Goal: Task Accomplishment & Management: Use online tool/utility

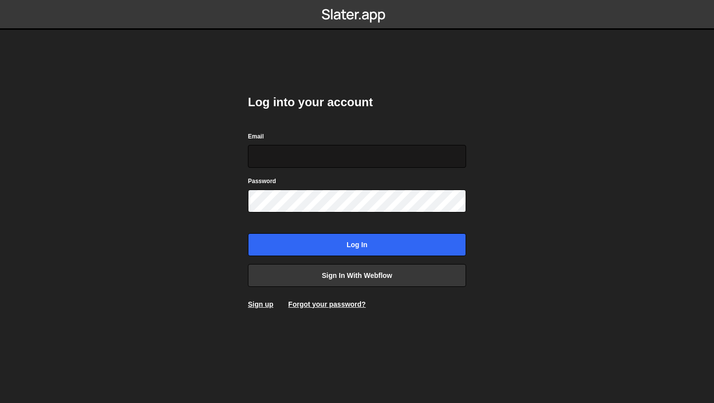
click at [277, 154] on input "Email" at bounding box center [357, 156] width 218 height 23
type input "[EMAIL_ADDRESS][PERSON_NAME][DOMAIN_NAME]"
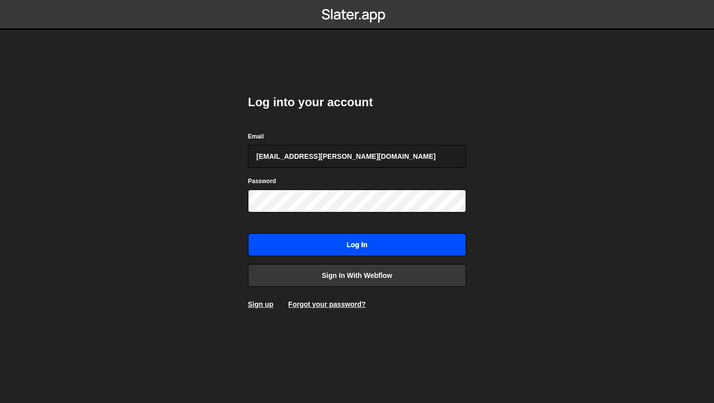
click at [345, 250] on input "Log in" at bounding box center [357, 244] width 218 height 23
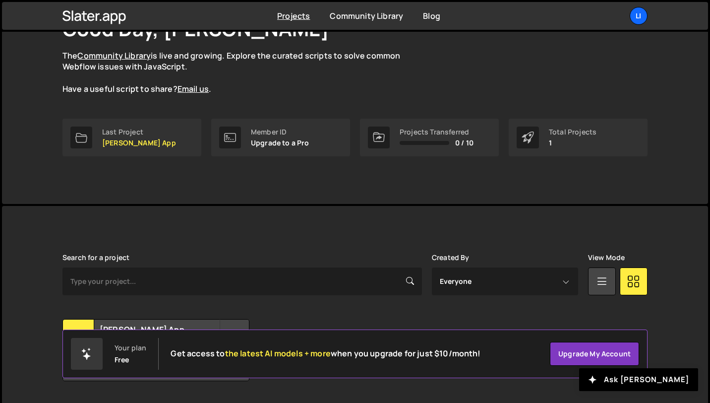
scroll to position [108, 0]
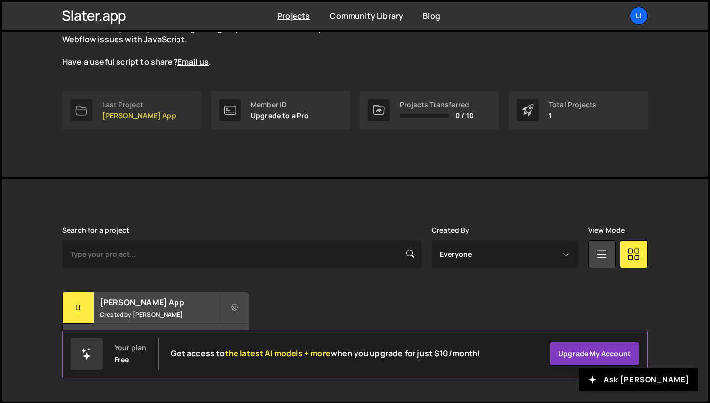
click at [165, 109] on link "Last Project Lisi App" at bounding box center [131, 110] width 139 height 38
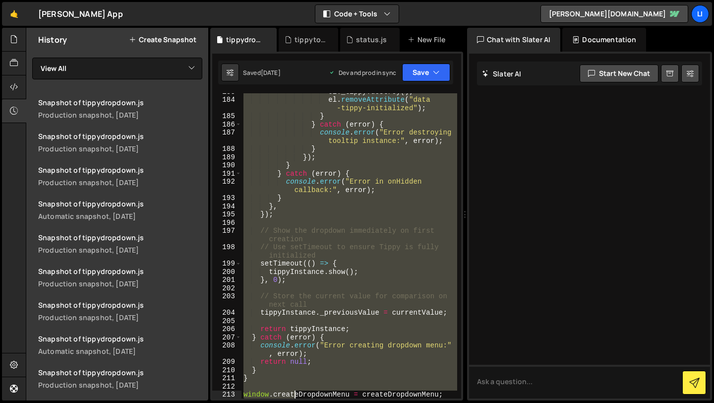
scroll to position [1855, 0]
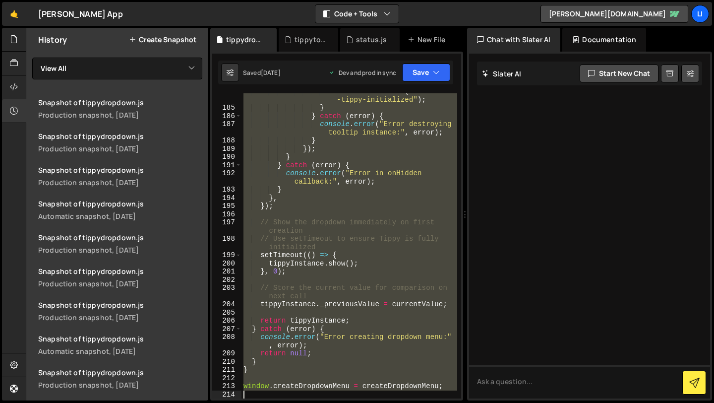
drag, startPoint x: 245, startPoint y: 97, endPoint x: 294, endPoint y: 402, distance: 309.3
click at [294, 402] on div "Hold on a sec... Are you certain you wish to leave this page? Any changes you'v…" at bounding box center [357, 201] width 714 height 403
type textarea "window.createDropdownMenu = createDropdownMenu;"
click at [340, 215] on div "el . removeAttribute ( "data -tippy-initialized" ) ; } } catch ( error ) { cons…" at bounding box center [349, 245] width 216 height 305
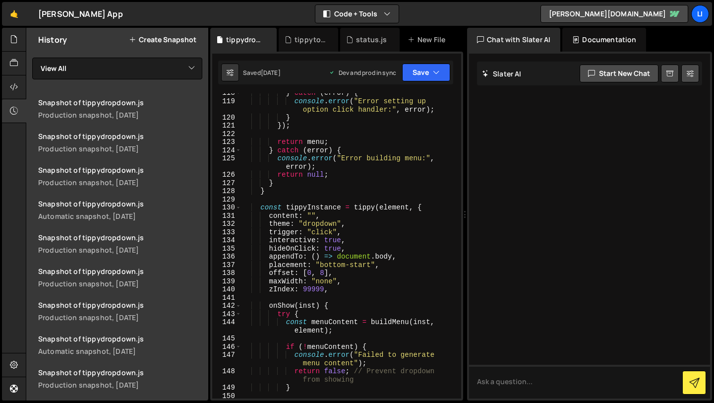
scroll to position [1199, 0]
click at [361, 264] on div "} catch ( error ) { console . error ( "Error setting up option click handler:" …" at bounding box center [349, 248] width 216 height 321
click at [366, 273] on div "} catch ( error ) { console . error ( "Error setting up option click handler:" …" at bounding box center [349, 248] width 216 height 321
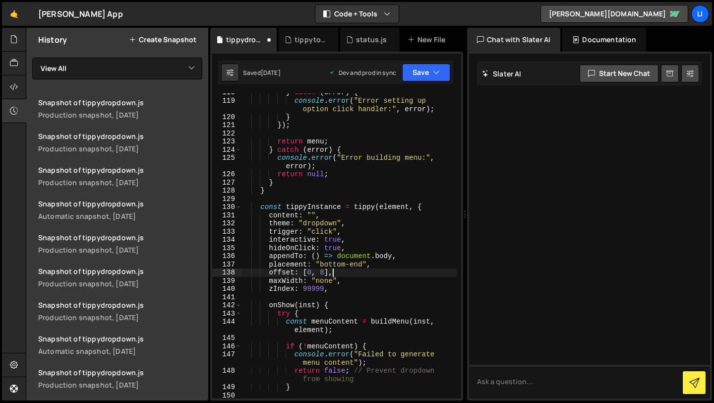
scroll to position [0, 5]
click at [433, 75] on icon "button" at bounding box center [436, 72] width 7 height 10
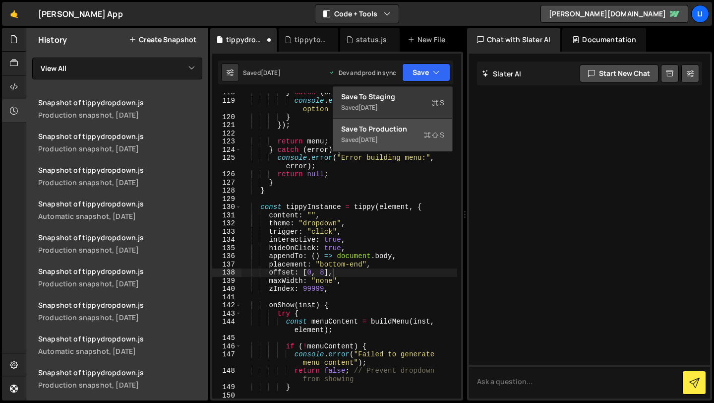
click at [408, 132] on div "Save to Production S" at bounding box center [392, 129] width 103 height 10
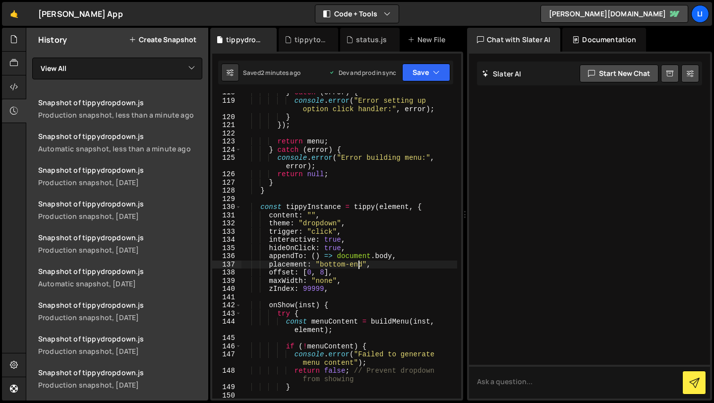
click at [358, 265] on div "} catch ( error ) { console . error ( "Error setting up option click handler:" …" at bounding box center [349, 248] width 216 height 321
click at [419, 71] on button "Save" at bounding box center [426, 72] width 48 height 18
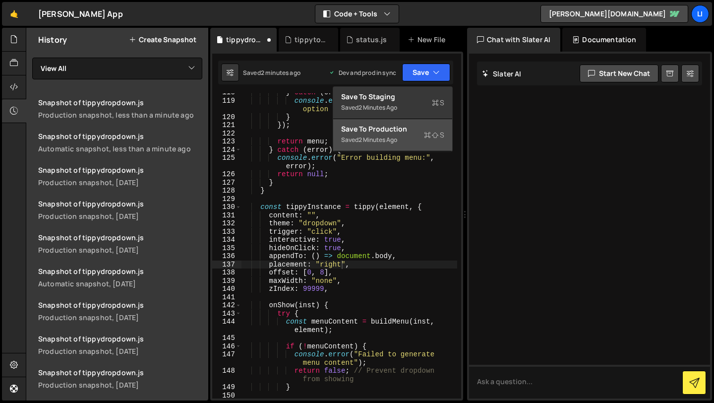
click at [397, 136] on div "2 minutes ago" at bounding box center [377, 139] width 39 height 8
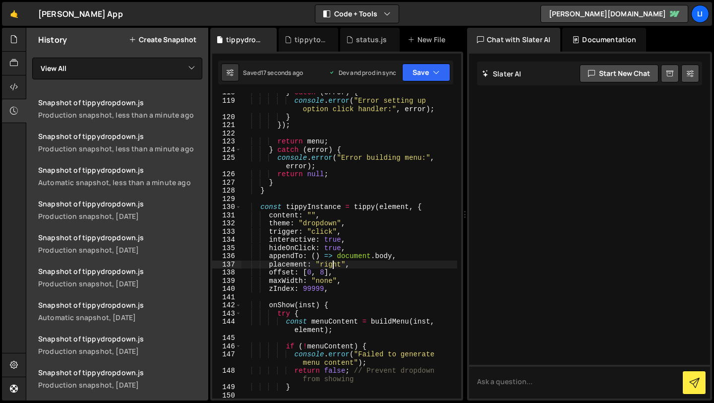
click at [332, 262] on div "} catch ( error ) { console . error ( "Error setting up option click handler:" …" at bounding box center [349, 248] width 216 height 321
click at [433, 67] on icon "button" at bounding box center [436, 72] width 7 height 10
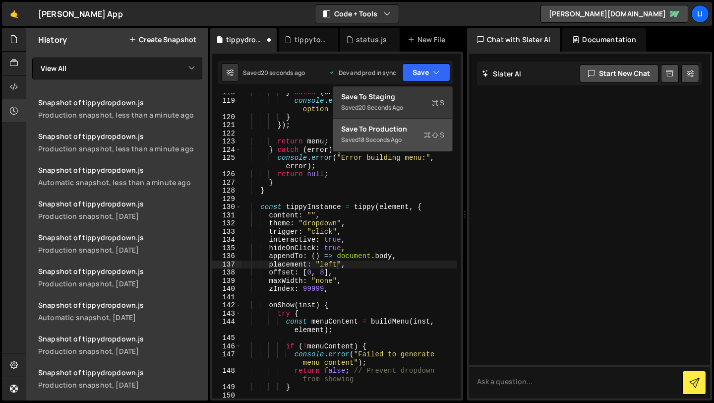
click at [410, 139] on div "Saved 18 seconds ago" at bounding box center [392, 140] width 103 height 12
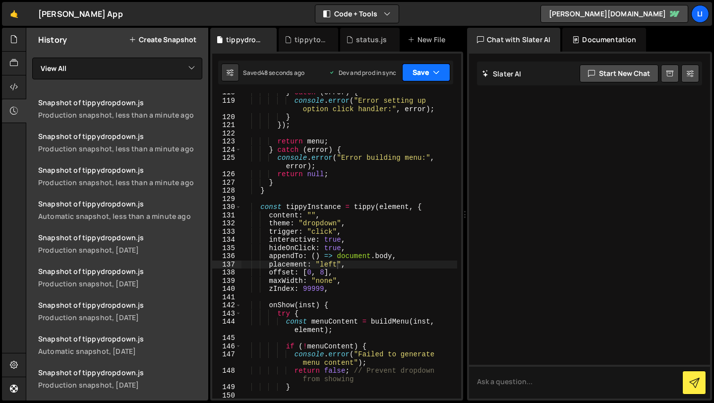
click at [420, 65] on button "Save" at bounding box center [426, 72] width 48 height 18
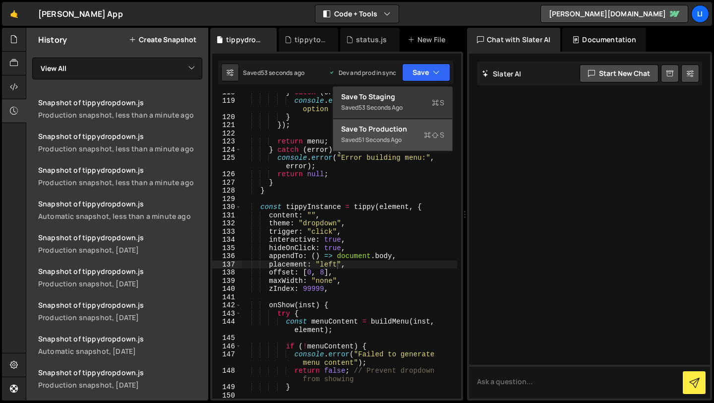
click at [398, 130] on div "Save to Production S" at bounding box center [392, 129] width 103 height 10
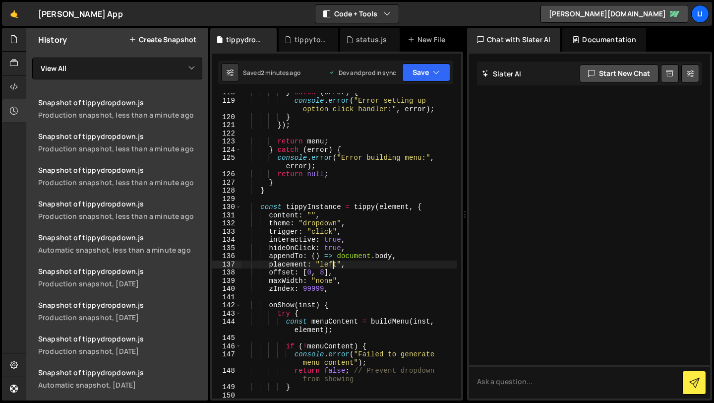
click at [332, 263] on div "} catch ( error ) { console . error ( "Error setting up option click handler:" …" at bounding box center [349, 248] width 216 height 321
click at [421, 71] on button "Save" at bounding box center [426, 72] width 48 height 18
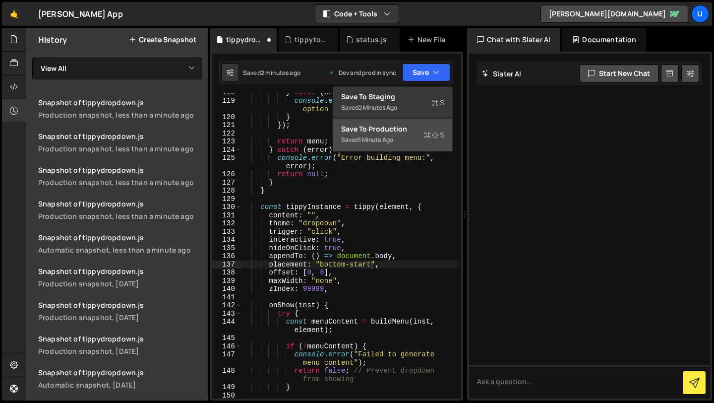
click at [405, 135] on div "Saved 1 minute ago" at bounding box center [392, 140] width 103 height 12
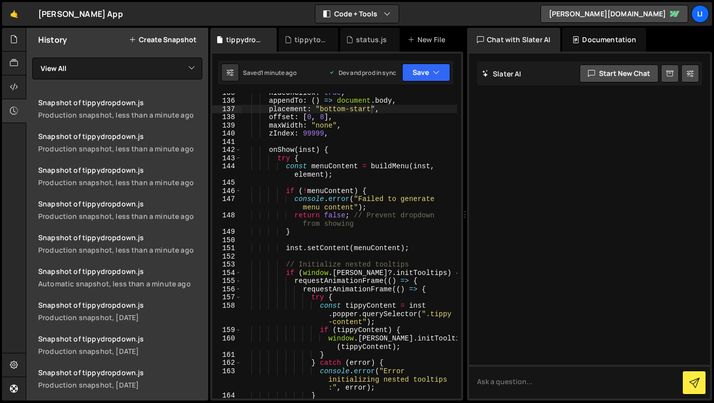
scroll to position [1348, 0]
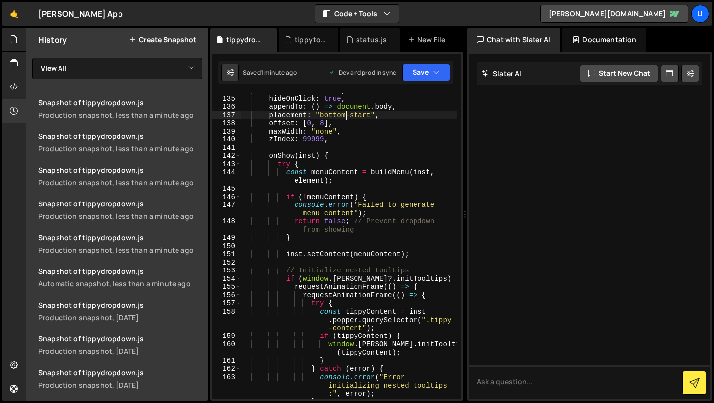
click at [347, 116] on div "interactive : true , hideOnClick : true , appendTo : ( ) => document . body , p…" at bounding box center [349, 246] width 216 height 321
click at [427, 70] on button "Save" at bounding box center [426, 72] width 48 height 18
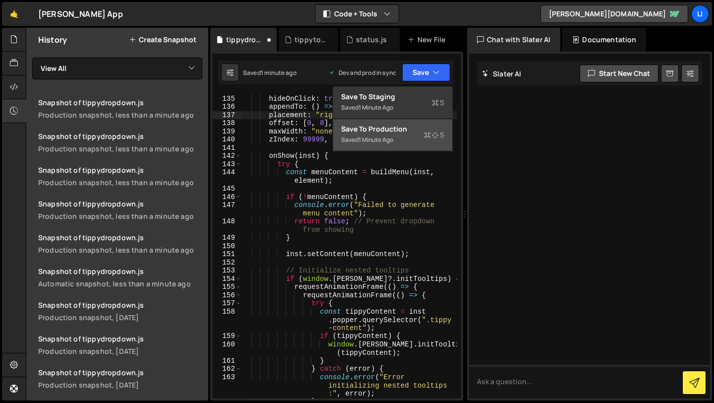
click at [410, 135] on div "Saved 1 minute ago" at bounding box center [392, 140] width 103 height 12
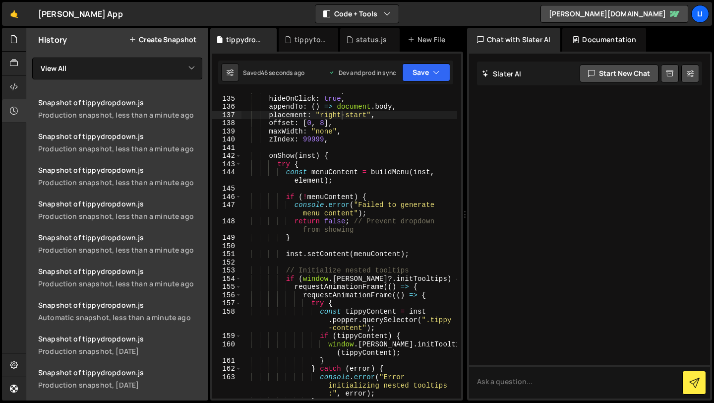
scroll to position [0, 5]
click at [345, 126] on div "interactive : true , hideOnClick : true , appendTo : ( ) => document . body , p…" at bounding box center [349, 246] width 216 height 321
click at [343, 116] on div "interactive : true , hideOnClick : true , appendTo : ( ) => document . body , p…" at bounding box center [349, 246] width 216 height 321
click at [415, 79] on button "Save" at bounding box center [426, 72] width 48 height 18
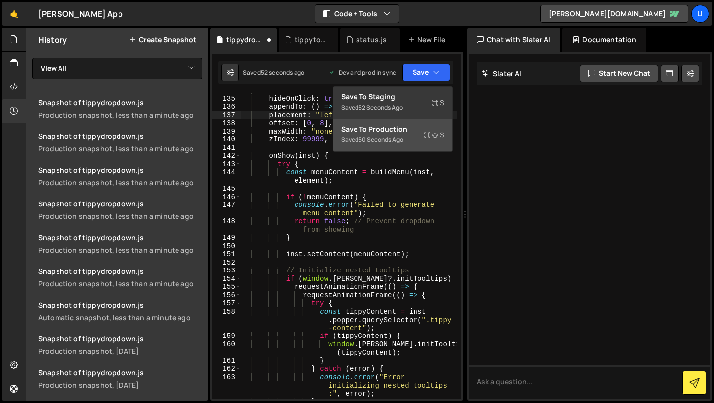
click at [414, 141] on div "Saved 50 seconds ago" at bounding box center [392, 140] width 103 height 12
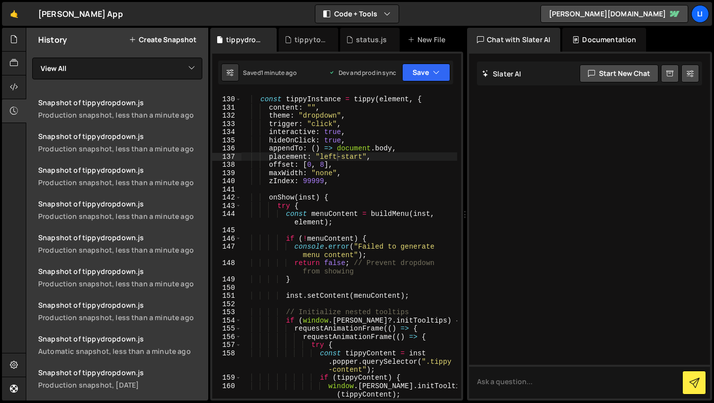
scroll to position [1306, 0]
type textarea "zIndex: 99999,"
click at [334, 184] on div "const tippyInstance = tippy ( element , { content : "" , theme : "dropdown" , t…" at bounding box center [349, 247] width 216 height 321
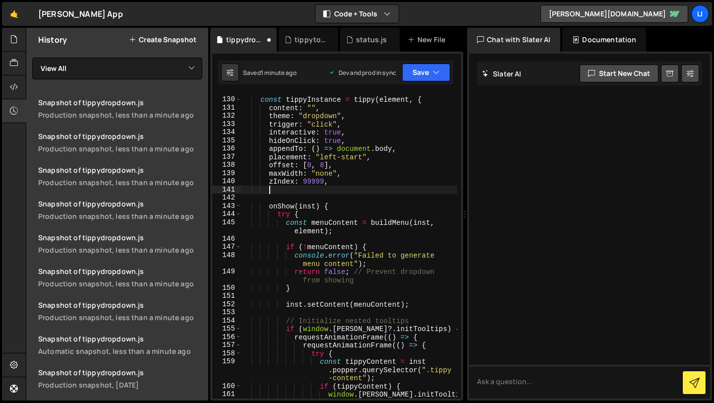
paste textarea "},"
type textarea "},"
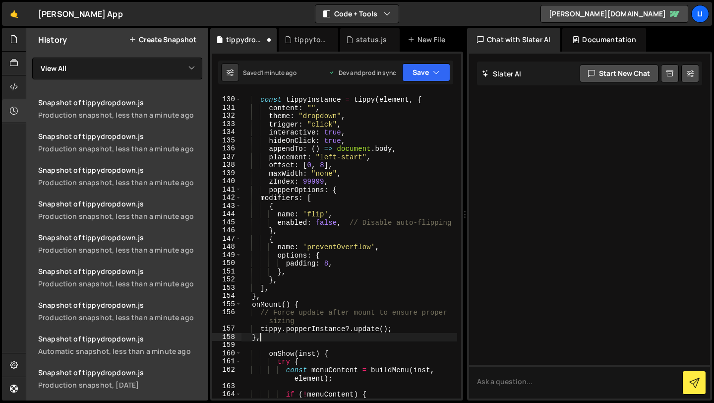
scroll to position [0, 0]
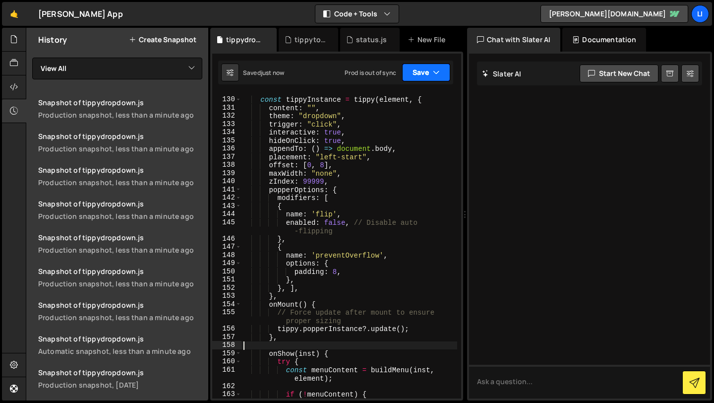
click at [431, 71] on button "Save" at bounding box center [426, 72] width 48 height 18
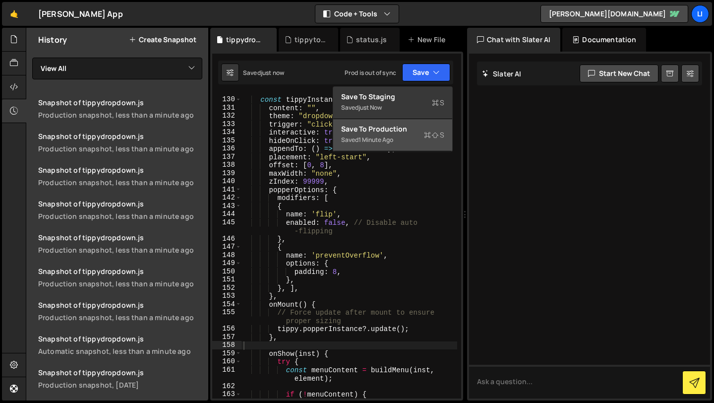
click at [401, 132] on div "Save to Production S" at bounding box center [392, 129] width 103 height 10
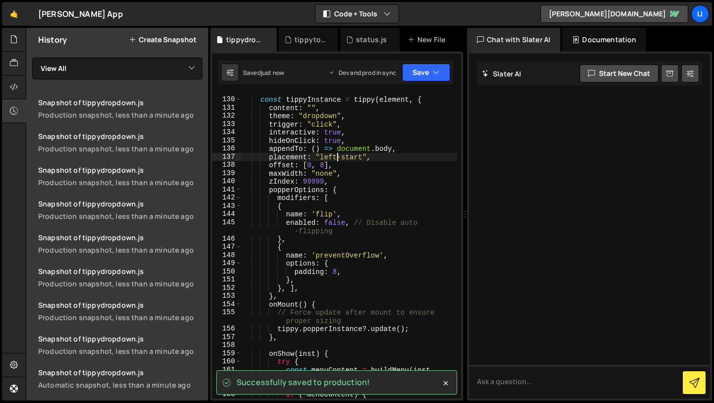
click at [336, 159] on div "const tippyInstance = tippy ( element , { content : "" , theme : "dropdown" , t…" at bounding box center [349, 252] width 216 height 330
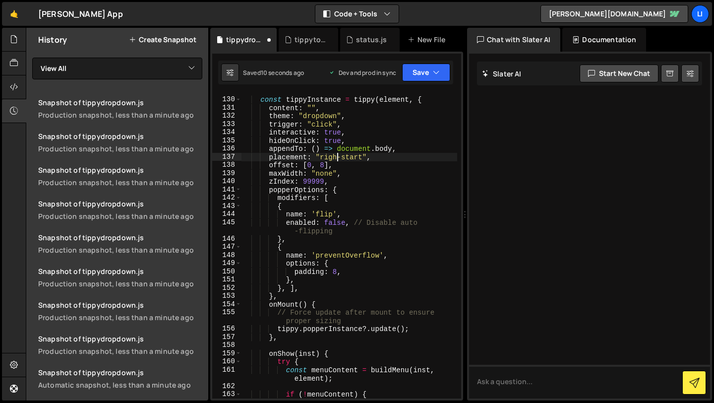
scroll to position [0, 6]
click at [410, 78] on button "Save" at bounding box center [426, 72] width 48 height 18
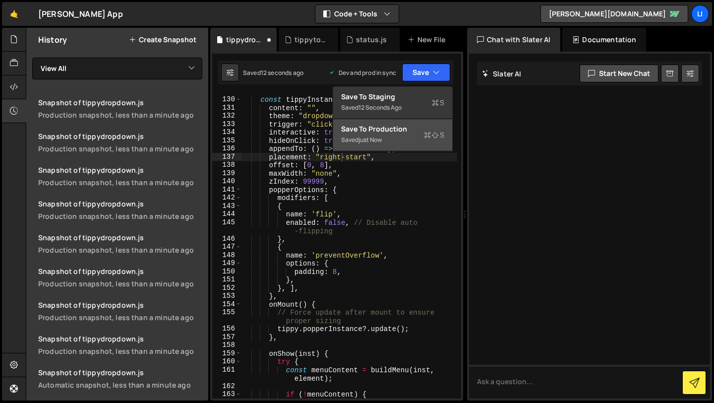
click at [398, 144] on div "Saved just now" at bounding box center [392, 140] width 103 height 12
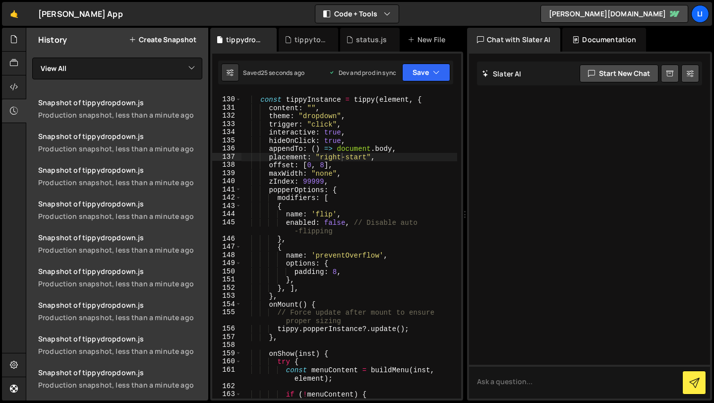
click at [357, 154] on div "const tippyInstance = tippy ( element , { content : "" , theme : "dropdown" , t…" at bounding box center [349, 252] width 216 height 330
click at [418, 75] on button "Save" at bounding box center [426, 72] width 48 height 18
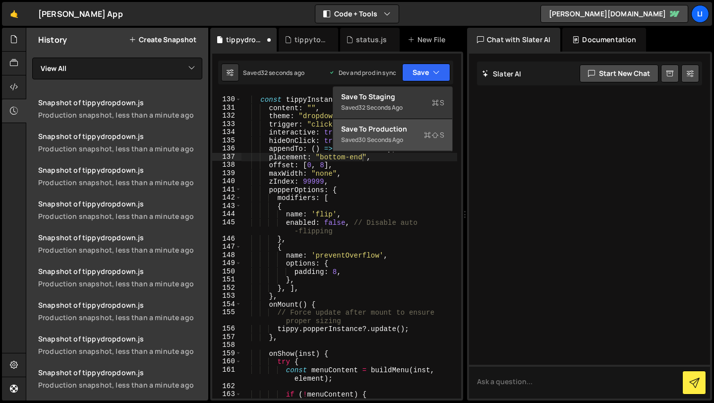
click at [403, 140] on div "30 seconds ago" at bounding box center [380, 139] width 45 height 8
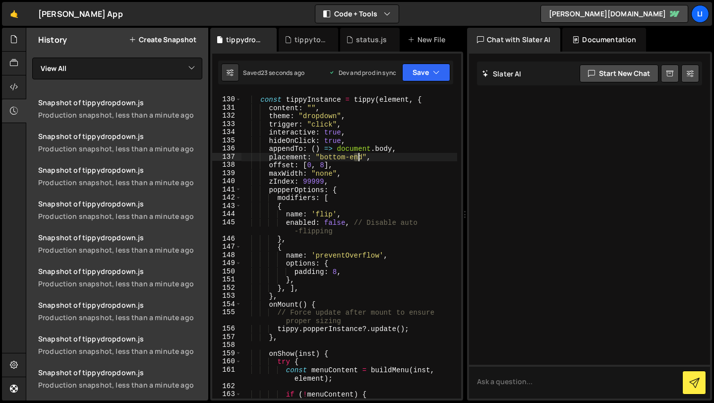
click at [356, 159] on div "const tippyInstance = tippy ( element , { content : "" , theme : "dropdown" , t…" at bounding box center [349, 252] width 216 height 330
click at [429, 76] on button "Save" at bounding box center [426, 72] width 48 height 18
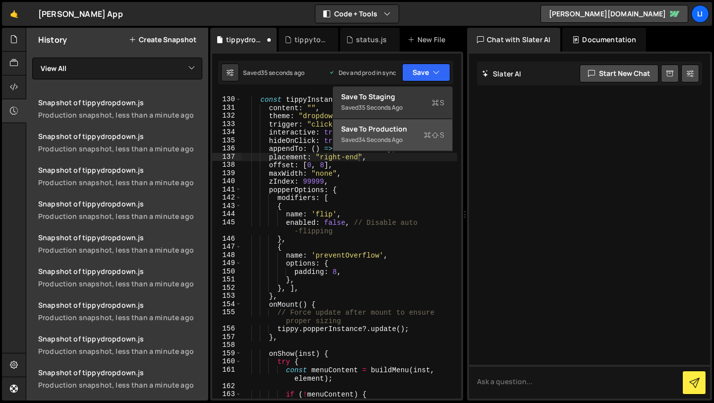
click at [411, 129] on div "Save to Production S" at bounding box center [392, 129] width 103 height 10
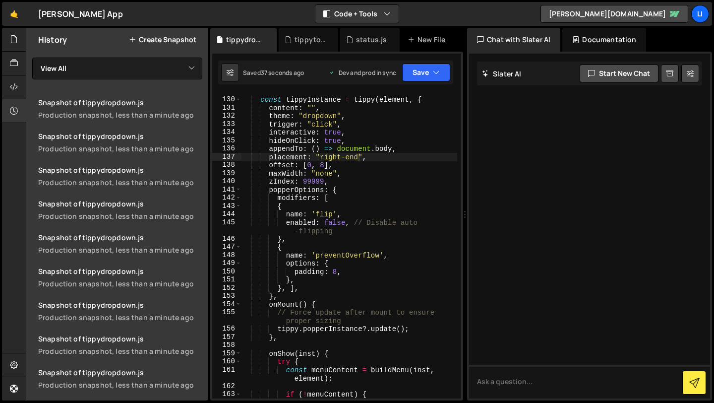
click at [359, 159] on div "const tippyInstance = tippy ( element , { content : "" , theme : "dropdown" , t…" at bounding box center [349, 252] width 216 height 330
click at [426, 73] on button "Save" at bounding box center [426, 72] width 48 height 18
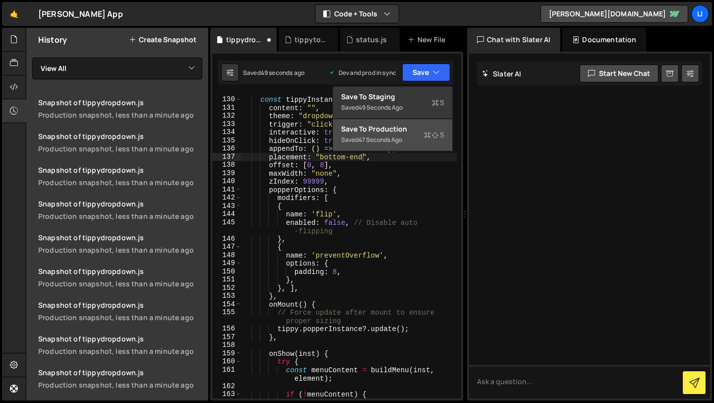
click at [426, 136] on icon at bounding box center [427, 135] width 7 height 10
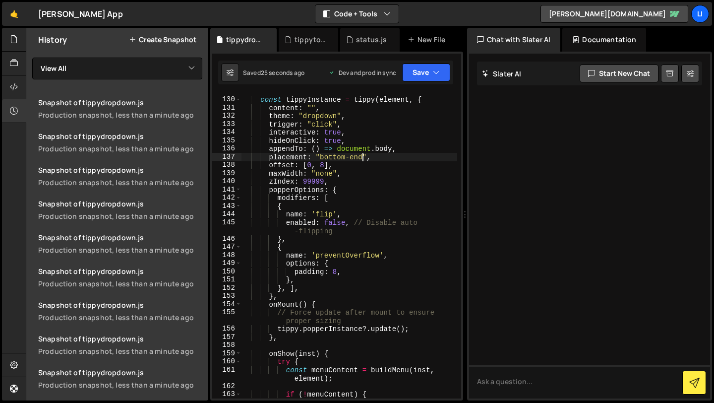
click at [363, 159] on div "const tippyInstance = tippy ( element , { content : "" , theme : "dropdown" , t…" at bounding box center [349, 252] width 216 height 330
type textarea "placement: "bottom","
click at [421, 70] on button "Save" at bounding box center [426, 72] width 48 height 18
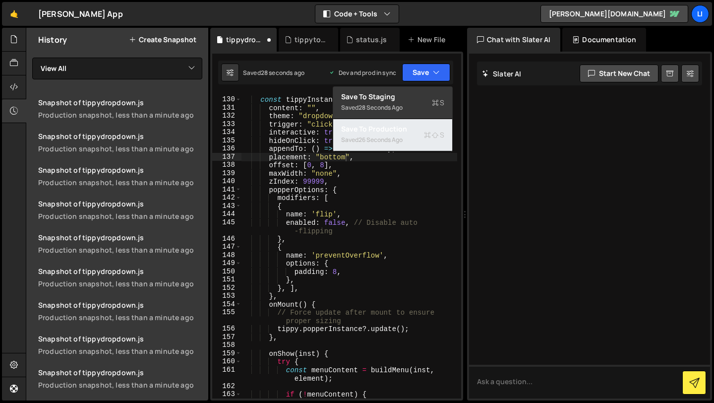
click at [421, 138] on div "Saved 26 seconds ago" at bounding box center [392, 140] width 103 height 12
